Goal: Navigation & Orientation: Go to known website

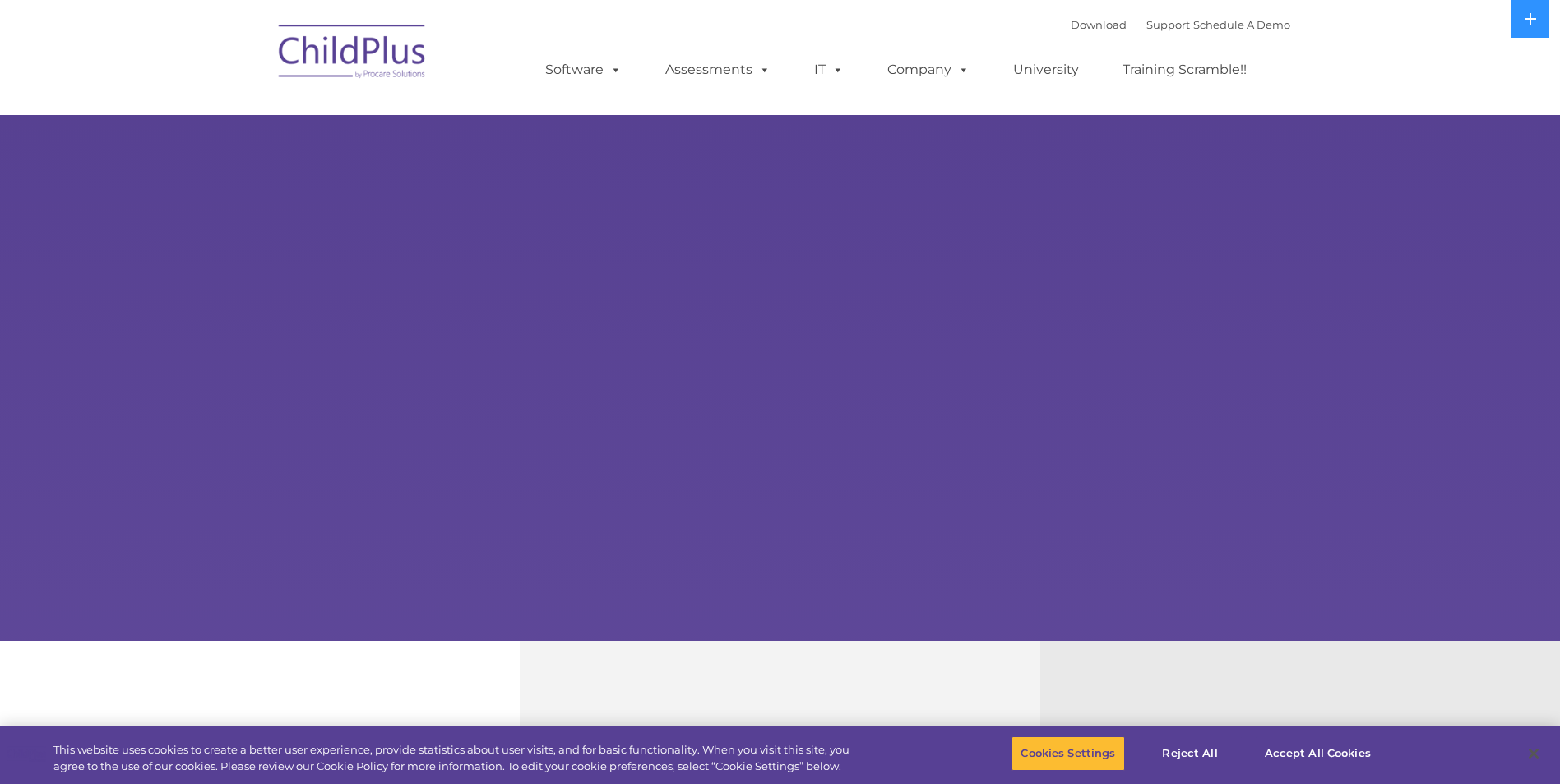
select select "MEDIUM"
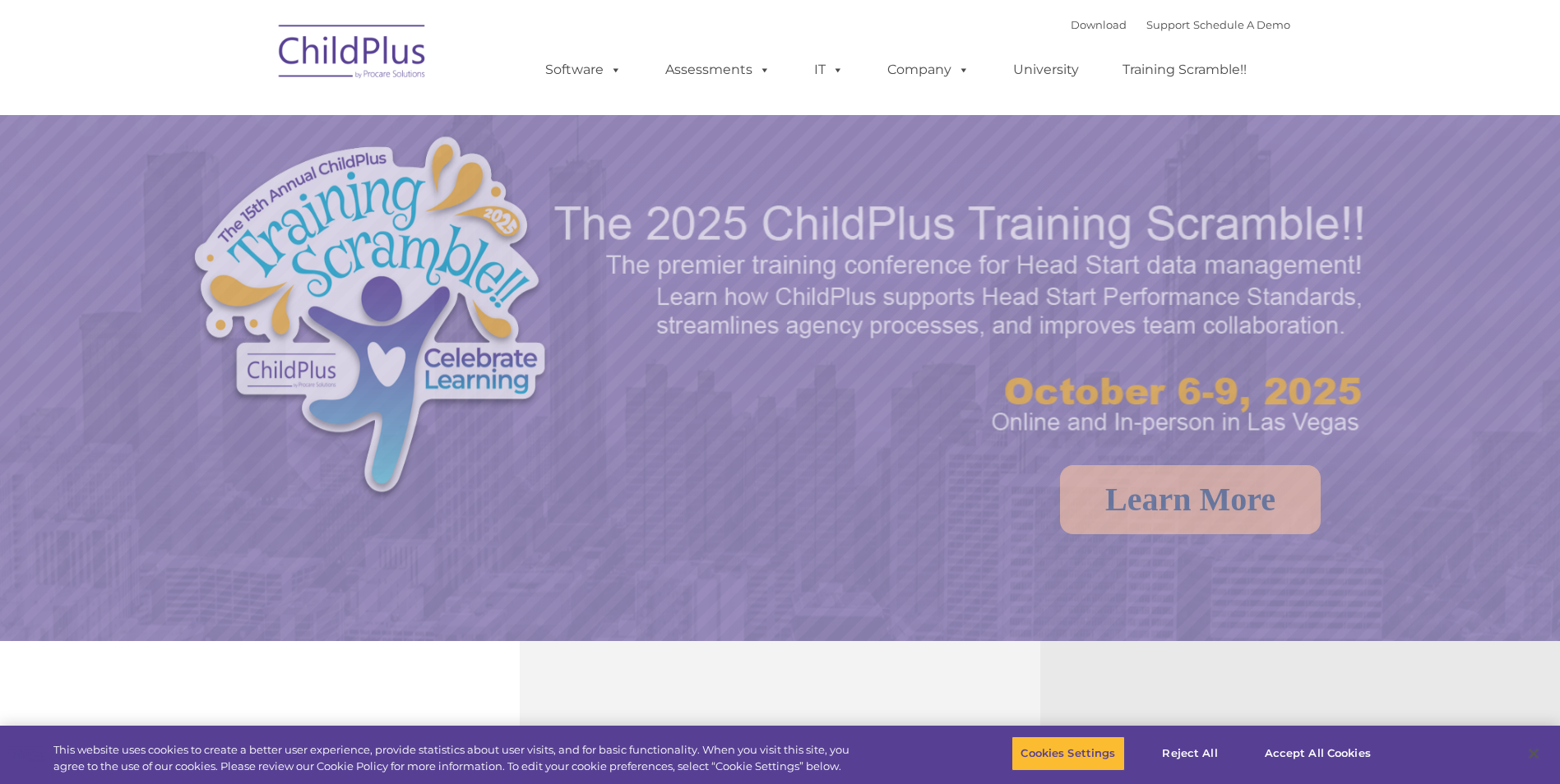
select select "MEDIUM"
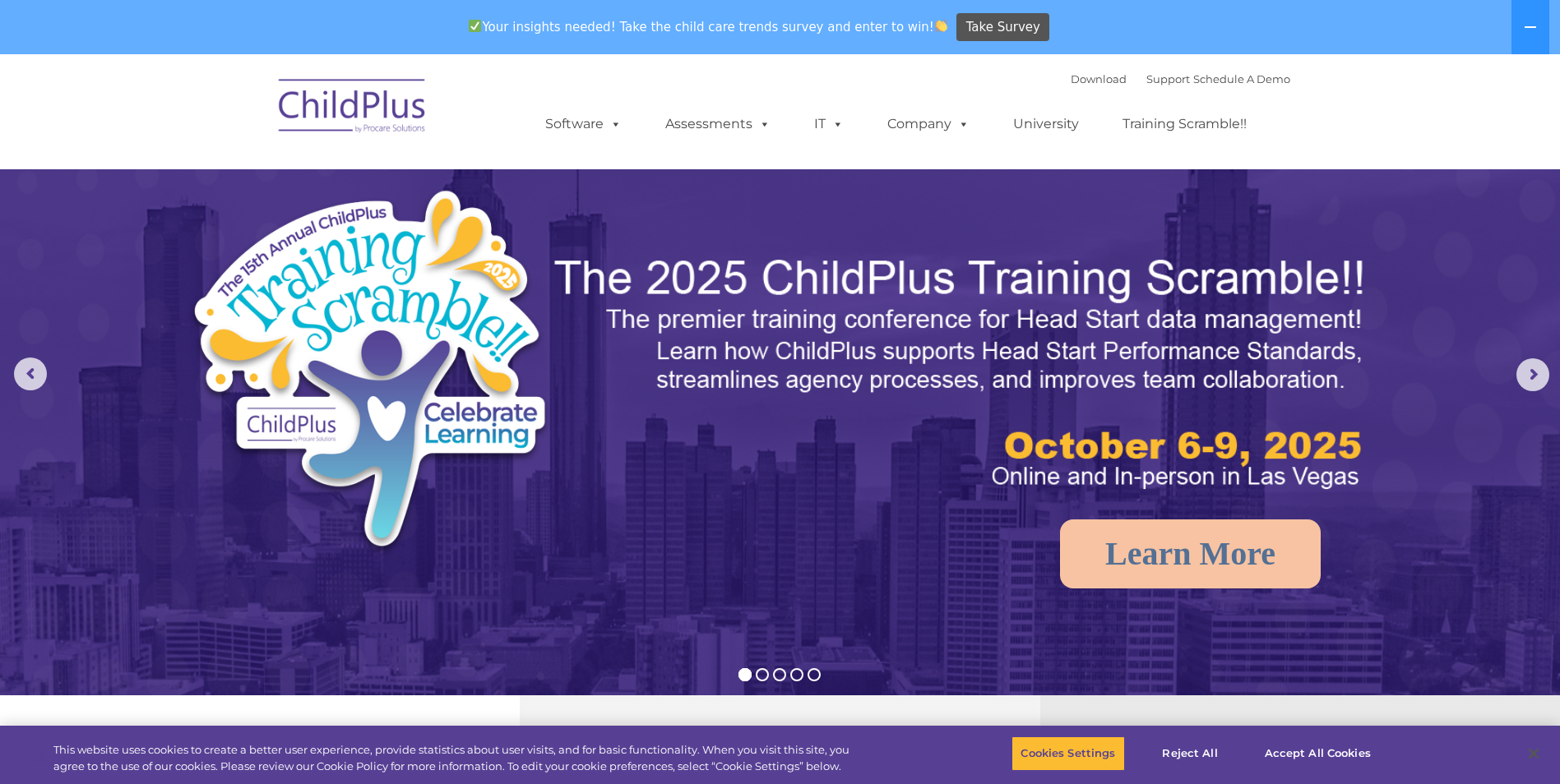
click at [349, 107] on img at bounding box center [353, 109] width 164 height 83
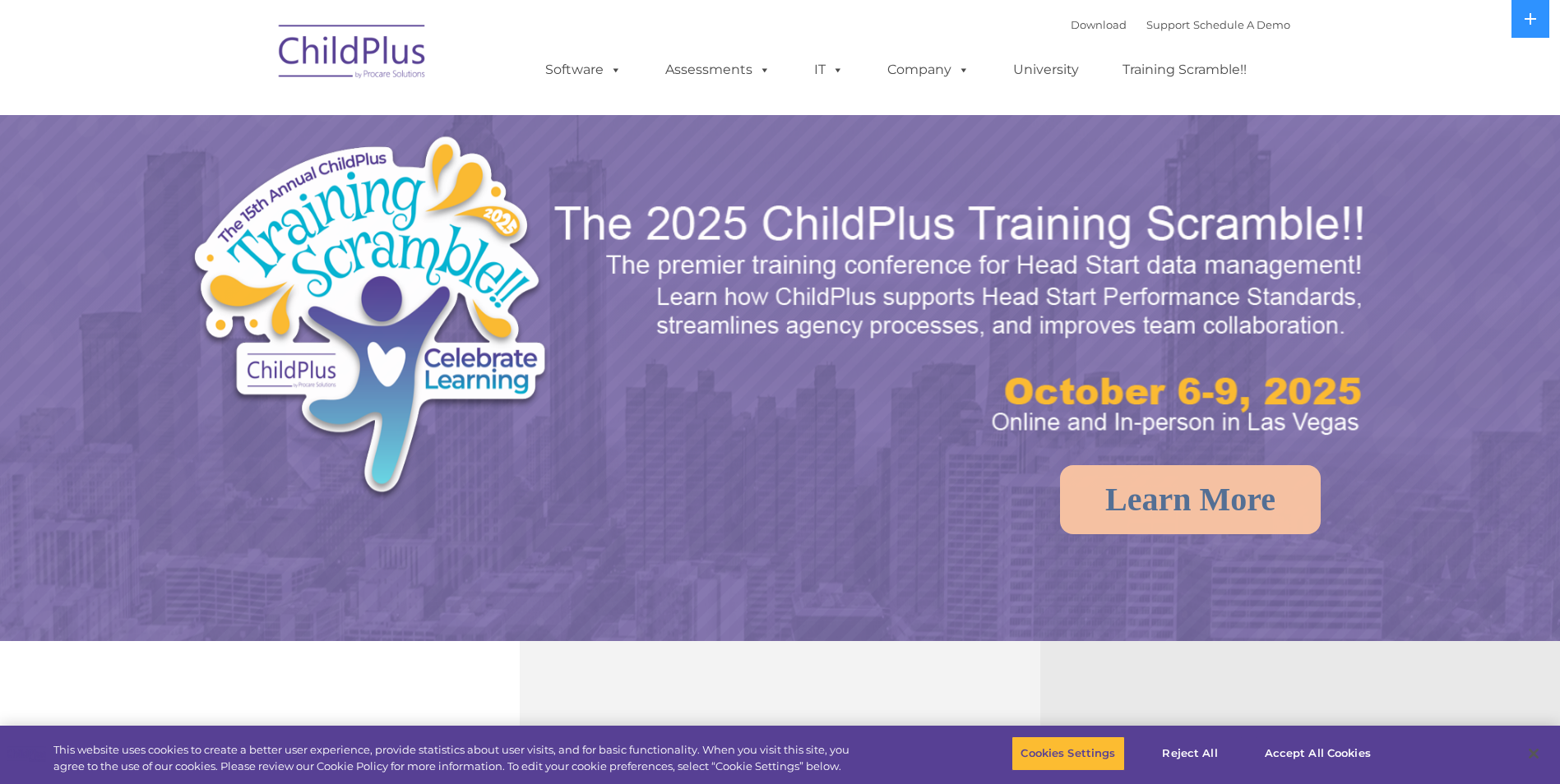
select select "MEDIUM"
